Goal: Information Seeking & Learning: Learn about a topic

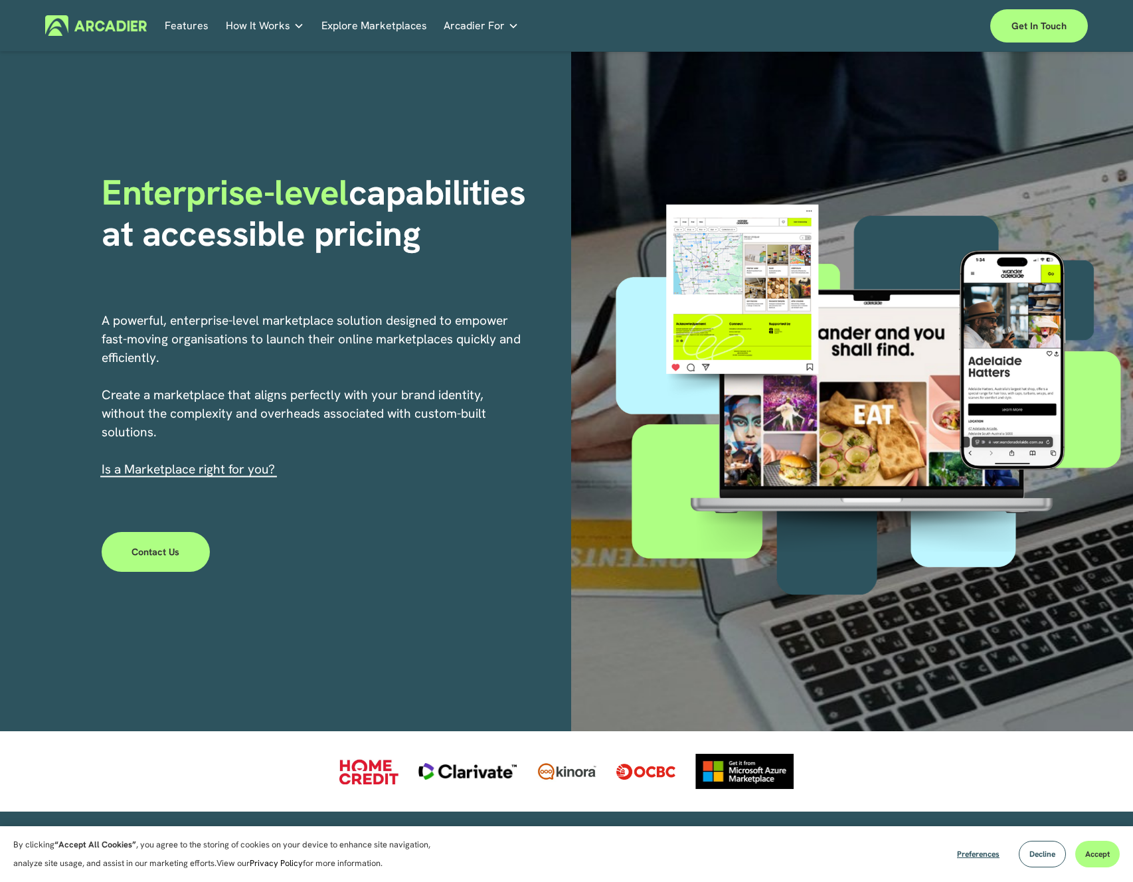
click at [181, 25] on link "Features" at bounding box center [187, 25] width 44 height 21
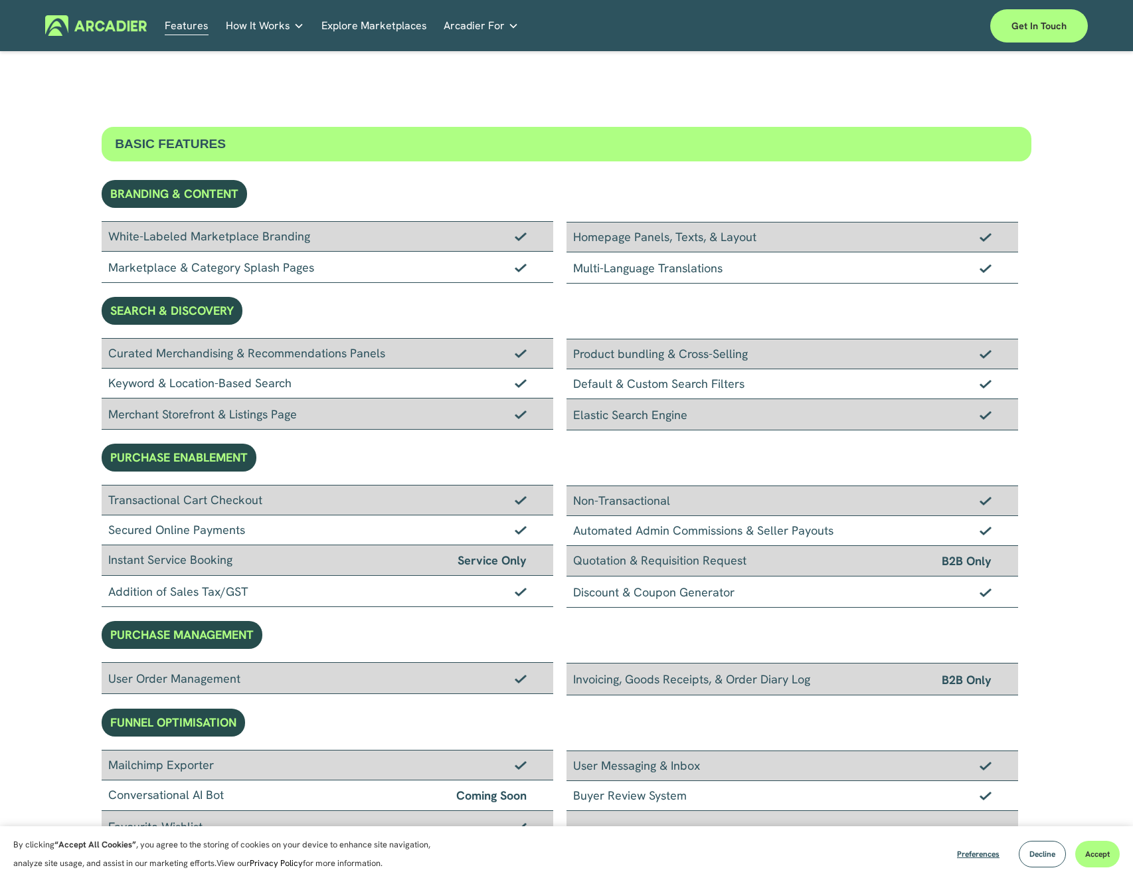
click at [0, 0] on p "No in-house development team? No problem. Use one of our partners." at bounding box center [0, 0] width 0 height 0
click at [0, 0] on p "Intuitive marketplaces tailored to your business needs." at bounding box center [0, 0] width 0 height 0
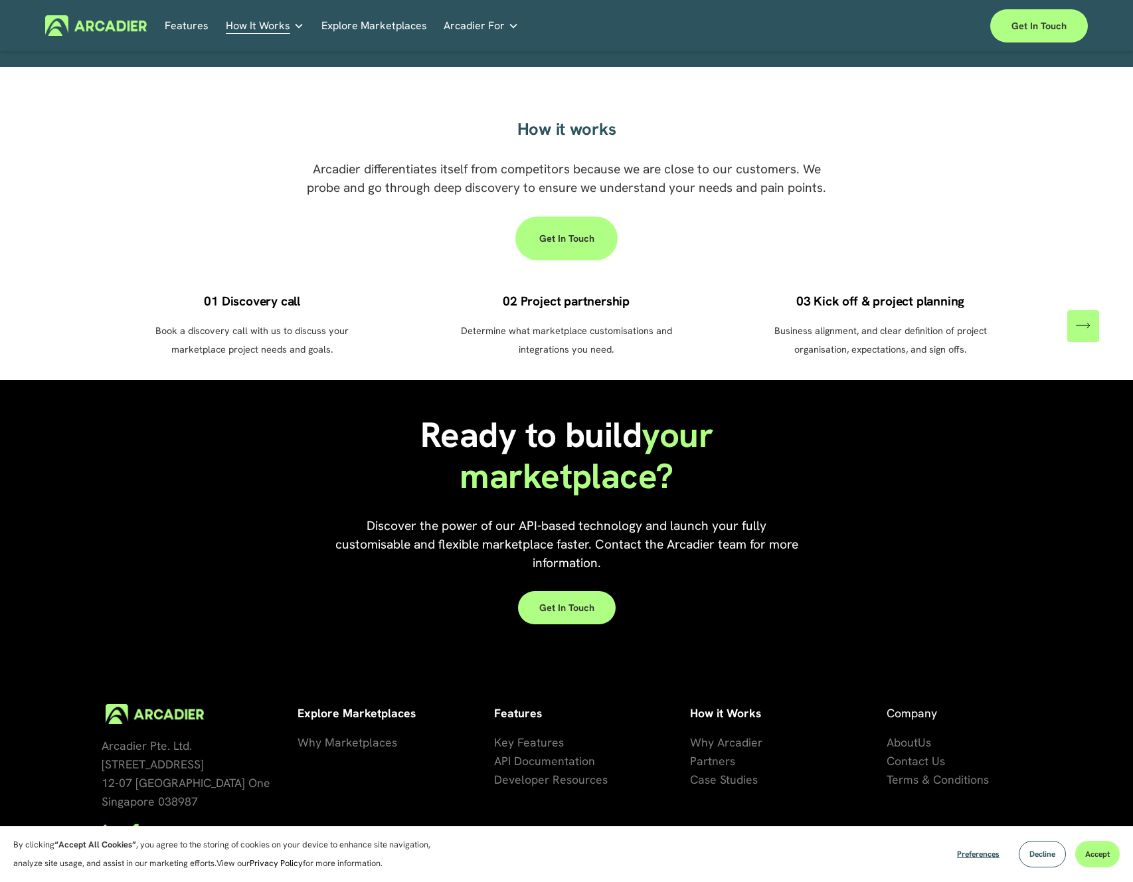
scroll to position [915, 0]
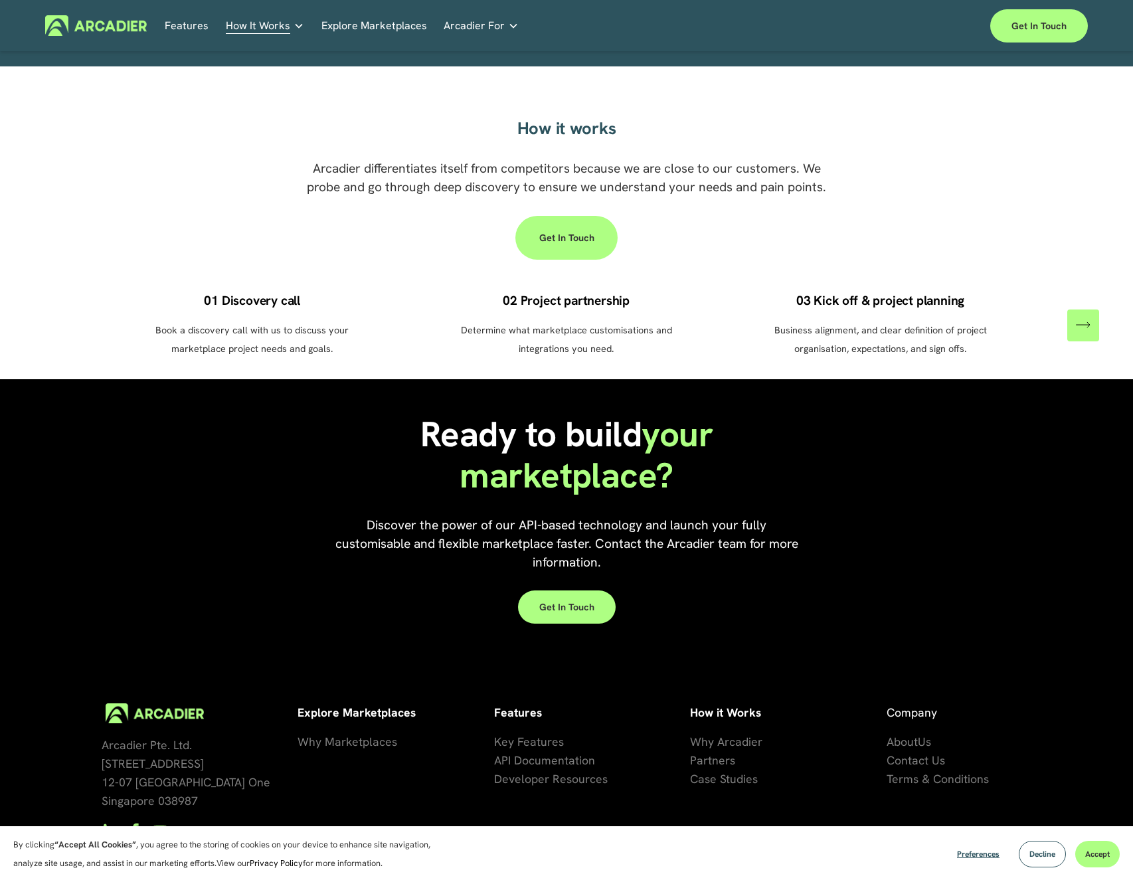
click at [539, 734] on span "Key Features" at bounding box center [529, 741] width 70 height 15
click at [538, 752] on span "API Documentation" at bounding box center [544, 759] width 101 height 15
click at [535, 771] on span "Developer Resources" at bounding box center [551, 778] width 114 height 15
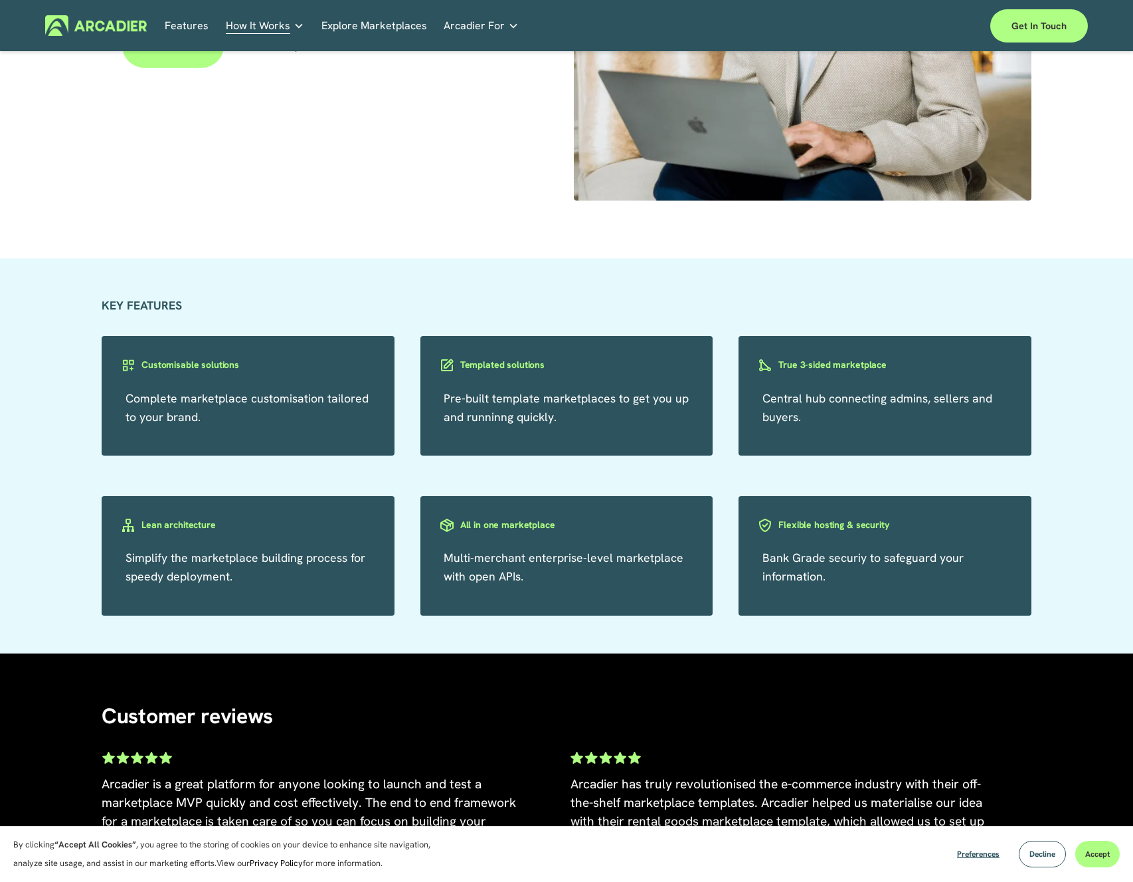
scroll to position [1232, 0]
